Goal: Task Accomplishment & Management: Manage account settings

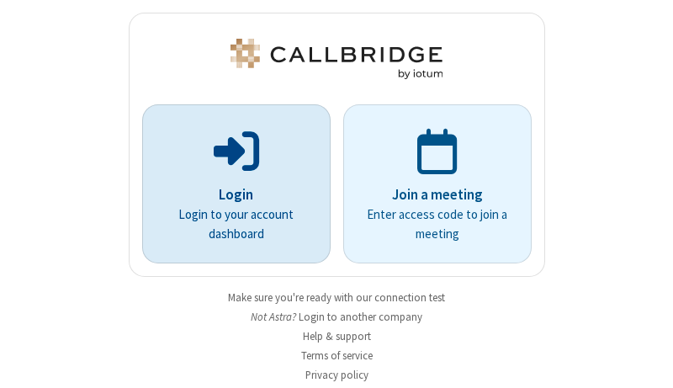
click at [230, 194] on p "Login" at bounding box center [236, 195] width 141 height 22
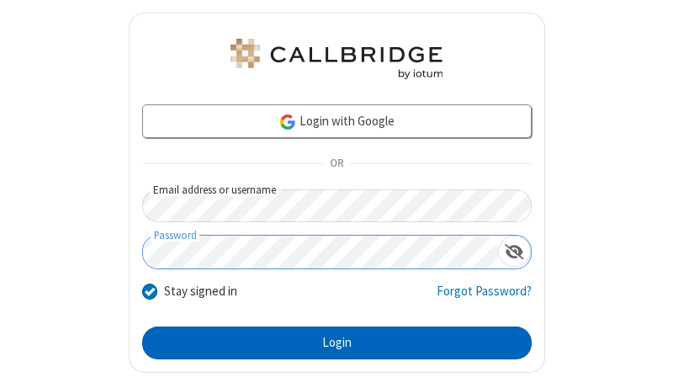
click at [330, 342] on button "Login" at bounding box center [336, 343] width 389 height 34
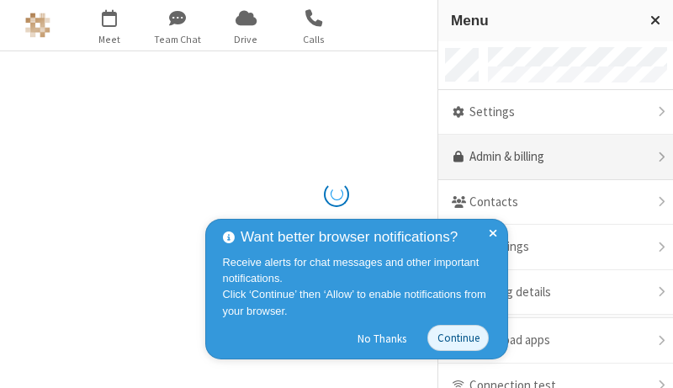
click at [549, 157] on link "Admin & billing" at bounding box center [555, 157] width 235 height 45
